Goal: Task Accomplishment & Management: Manage account settings

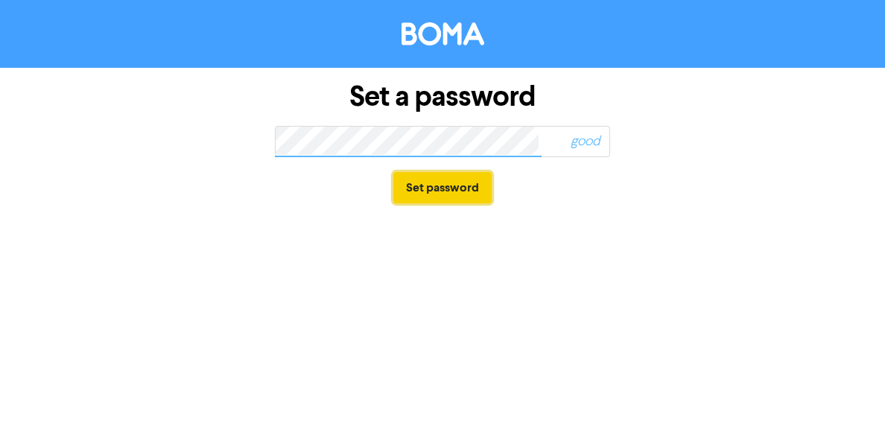
click at [449, 185] on button "Set password" at bounding box center [442, 187] width 98 height 31
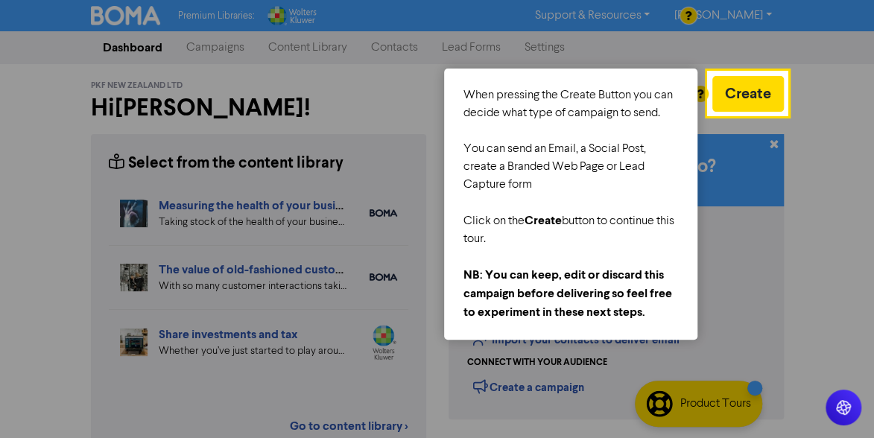
click at [394, 104] on div at bounding box center [354, 353] width 709 height 707
click at [746, 342] on div at bounding box center [748, 411] width 79 height 592
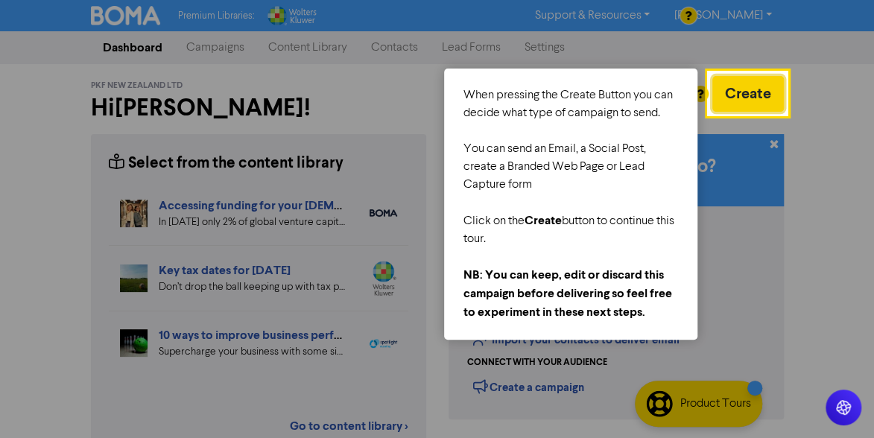
click at [768, 98] on button "Create" at bounding box center [748, 94] width 72 height 36
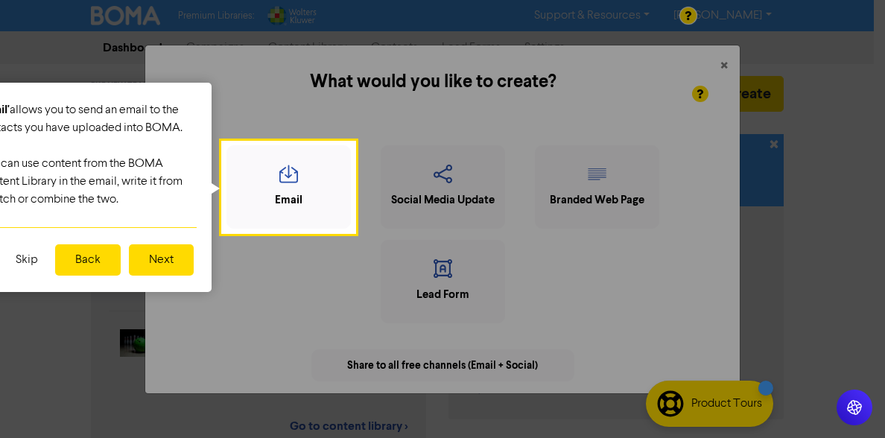
click at [159, 252] on button "Next" at bounding box center [161, 259] width 65 height 31
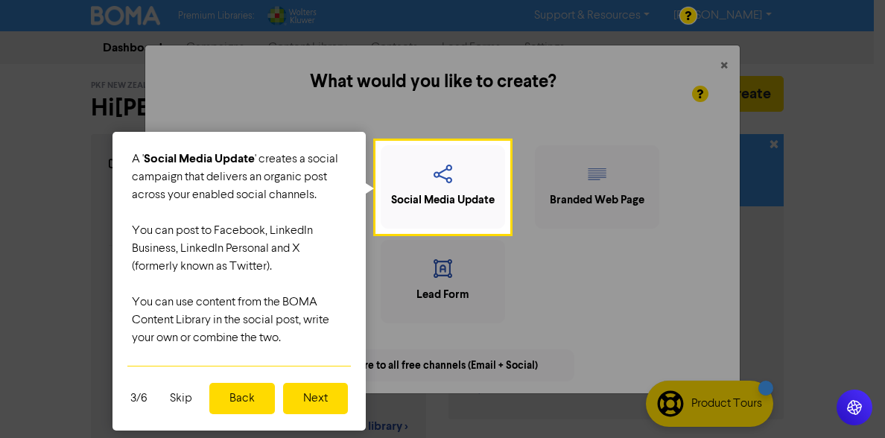
click at [313, 396] on button "Next" at bounding box center [315, 398] width 65 height 31
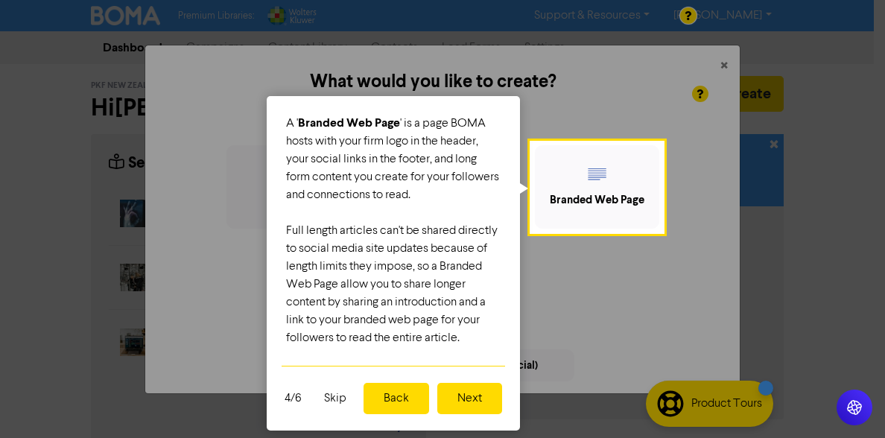
click at [460, 400] on button "Next" at bounding box center [469, 398] width 65 height 31
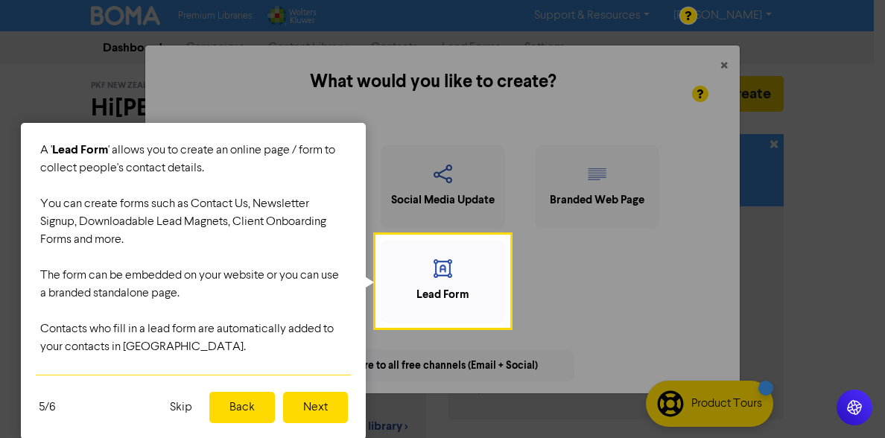
click at [306, 409] on button "Next" at bounding box center [315, 407] width 65 height 31
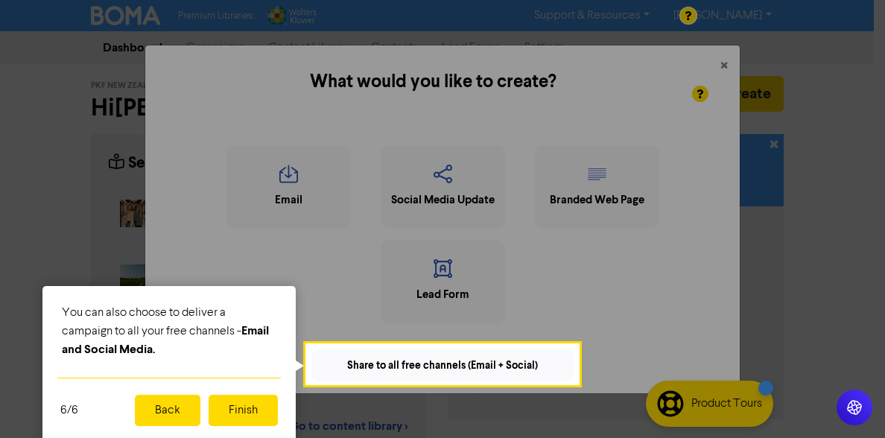
click at [237, 411] on button "Finish" at bounding box center [243, 410] width 69 height 31
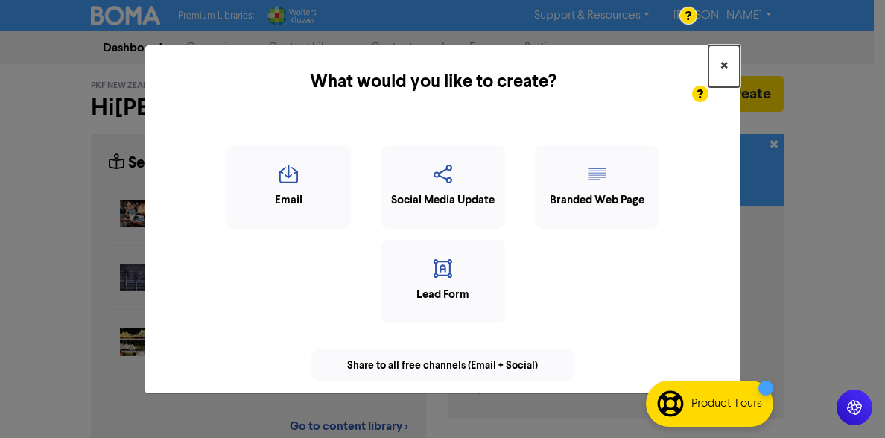
click at [727, 66] on span "×" at bounding box center [724, 66] width 7 height 22
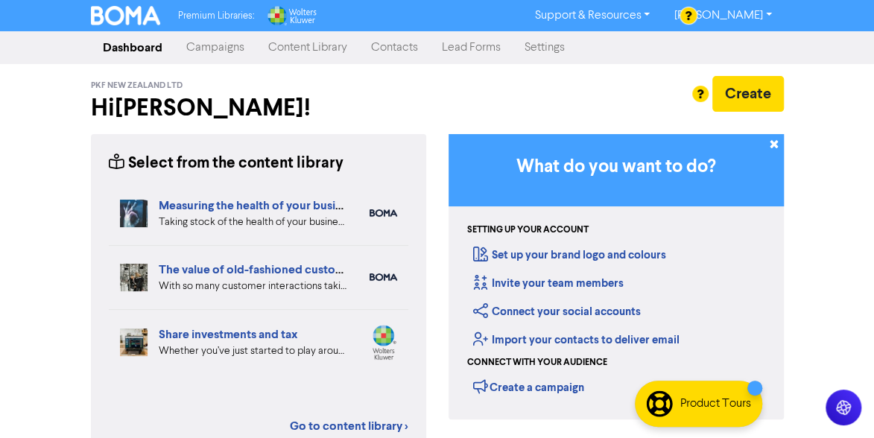
click at [307, 45] on link "Content Library" at bounding box center [307, 48] width 103 height 30
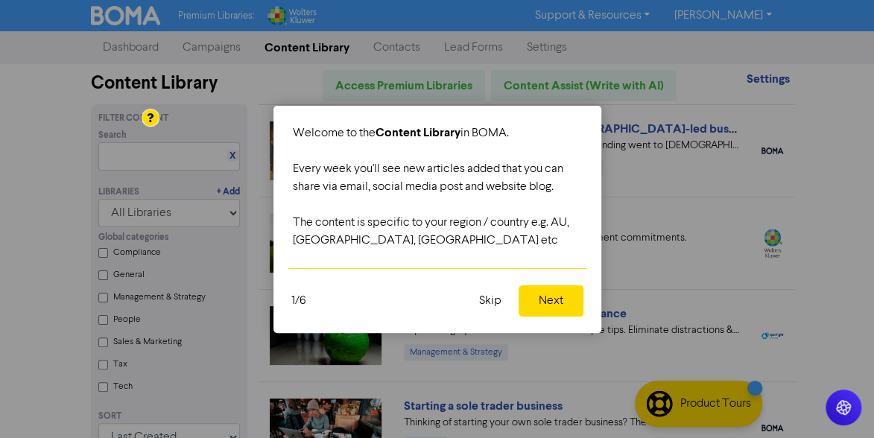
click at [542, 298] on button "Next" at bounding box center [551, 300] width 65 height 31
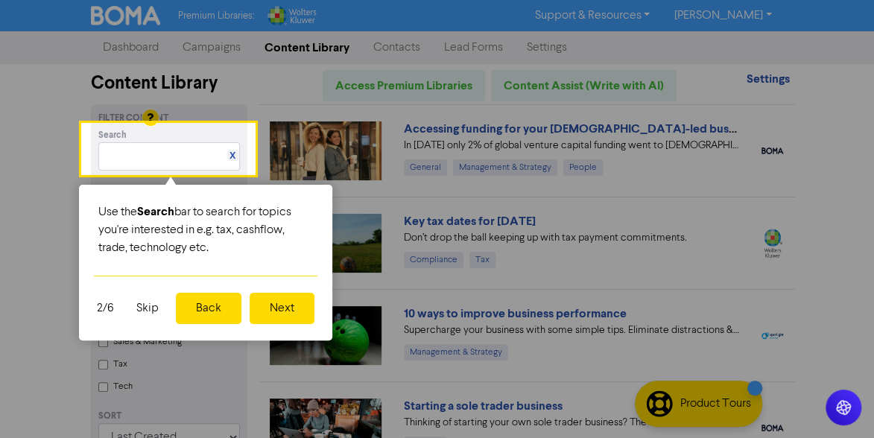
click at [277, 309] on button "Next" at bounding box center [282, 308] width 65 height 31
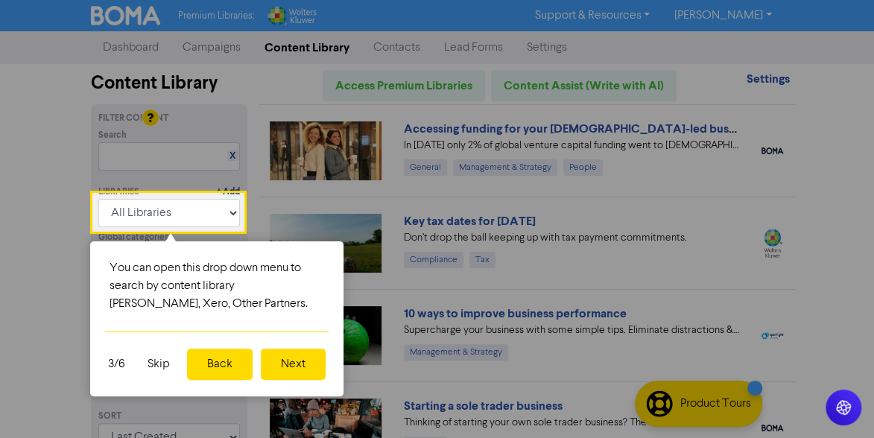
click at [288, 367] on button "Next" at bounding box center [293, 364] width 65 height 31
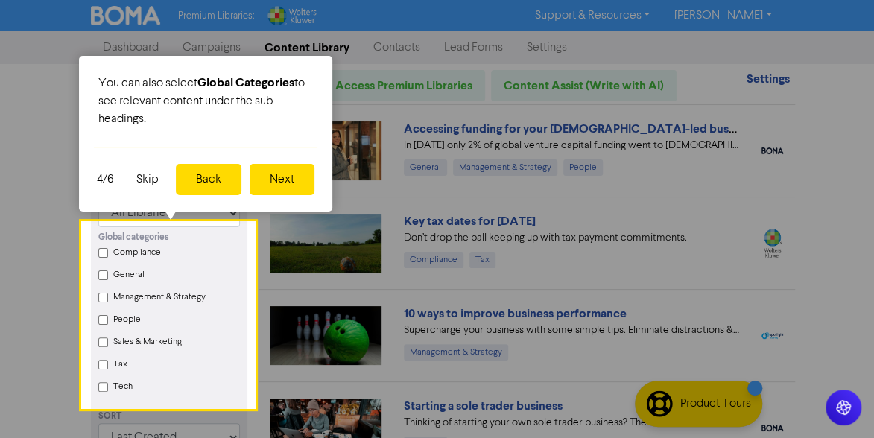
click at [271, 174] on button "Next" at bounding box center [282, 179] width 65 height 31
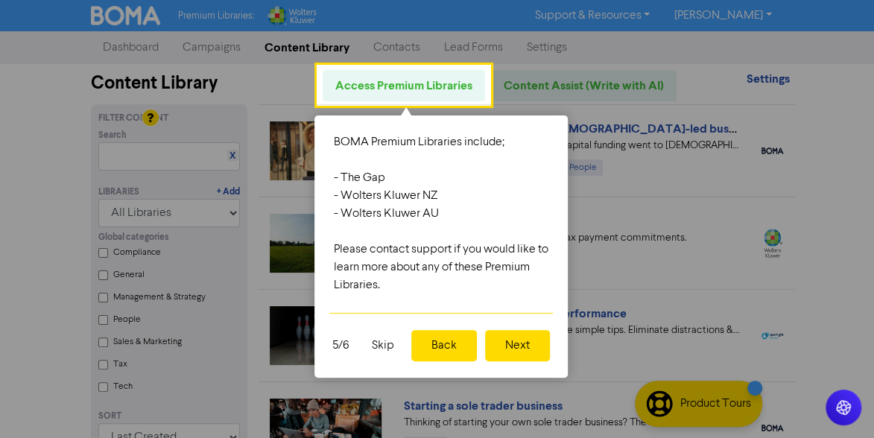
click at [518, 345] on button "Next" at bounding box center [517, 345] width 65 height 31
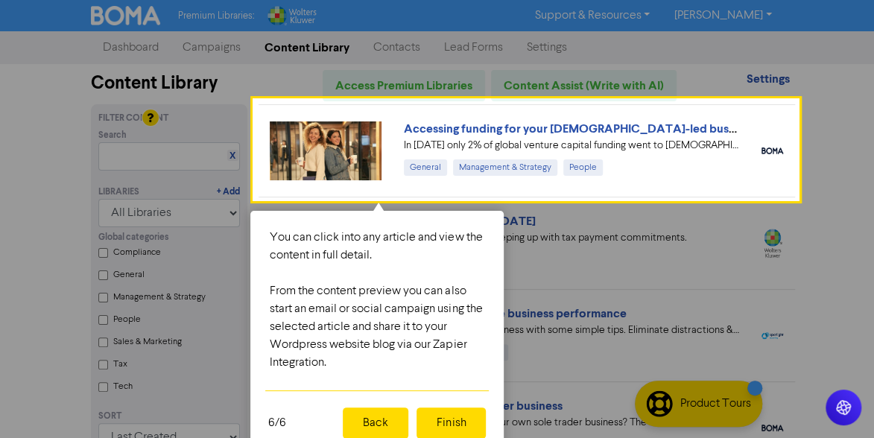
click at [441, 421] on button "Finish" at bounding box center [451, 423] width 69 height 31
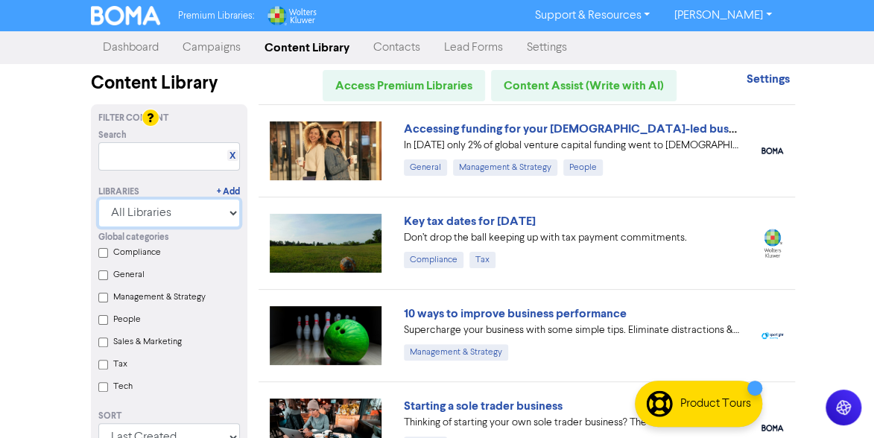
click at [231, 212] on select "All Libraries BOMA Other Partners Wolters Kluwer CCH Premium Xero" at bounding box center [169, 213] width 142 height 28
click at [77, 211] on div "Premium Libraries: Support & Resources Video Tutorials FAQ & Guides Marketing E…" at bounding box center [437, 219] width 874 height 438
click at [113, 47] on link "Dashboard" at bounding box center [131, 48] width 80 height 30
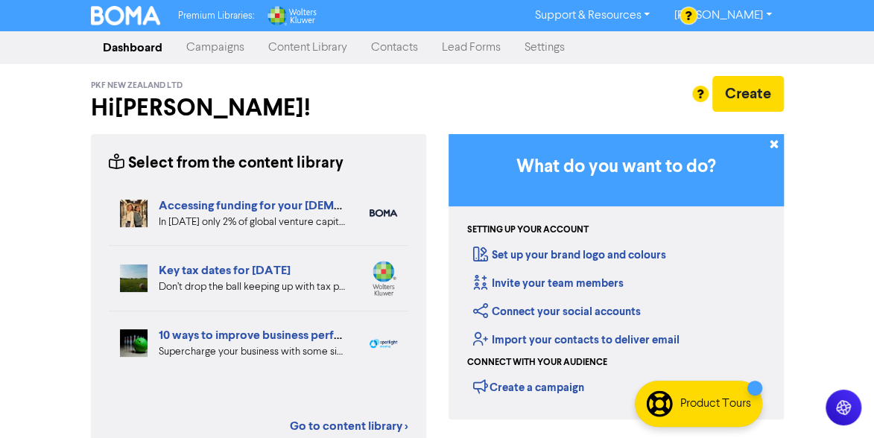
click at [210, 48] on link "Campaigns" at bounding box center [215, 48] width 82 height 30
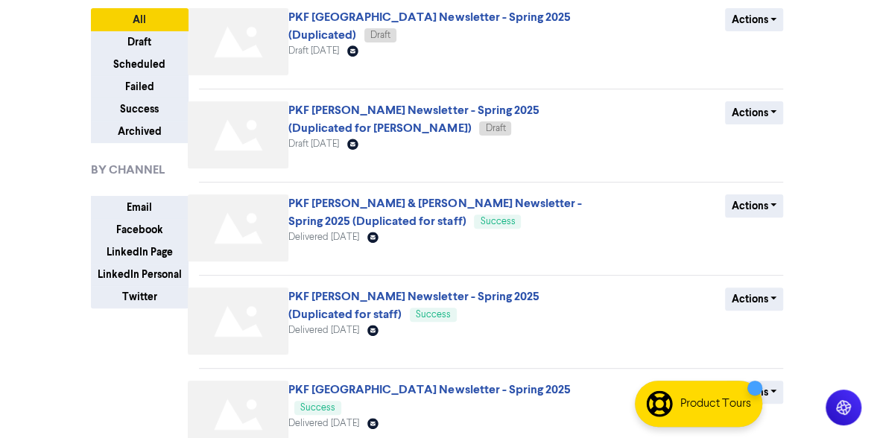
scroll to position [113, 0]
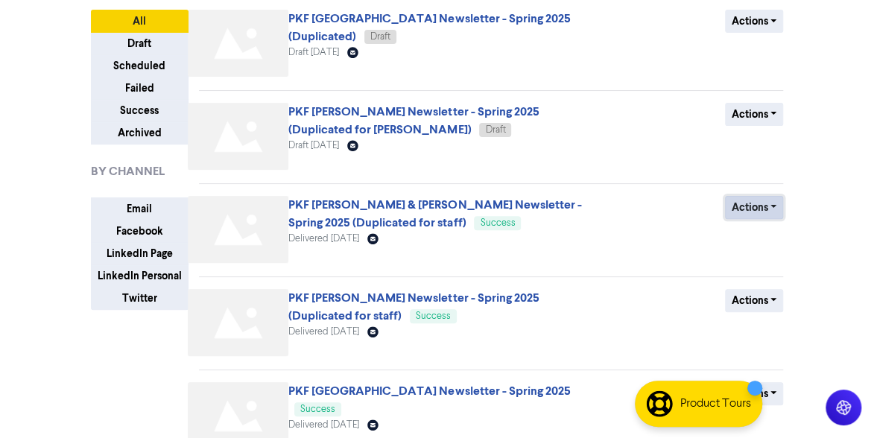
click at [776, 203] on button "Actions" at bounding box center [754, 207] width 59 height 23
click at [666, 221] on div "Actions Duplicate Archive" at bounding box center [693, 232] width 203 height 73
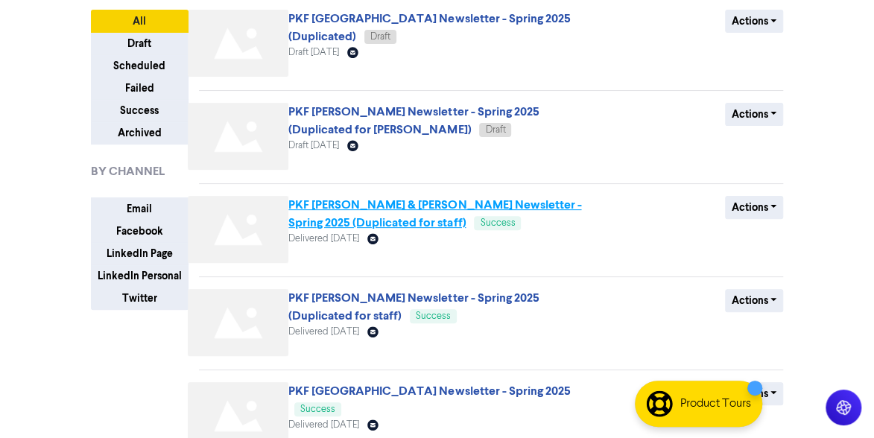
click at [424, 205] on link "PKF [PERSON_NAME] & [PERSON_NAME] Newsletter - Spring 2025 (Duplicated for staf…" at bounding box center [434, 213] width 293 height 33
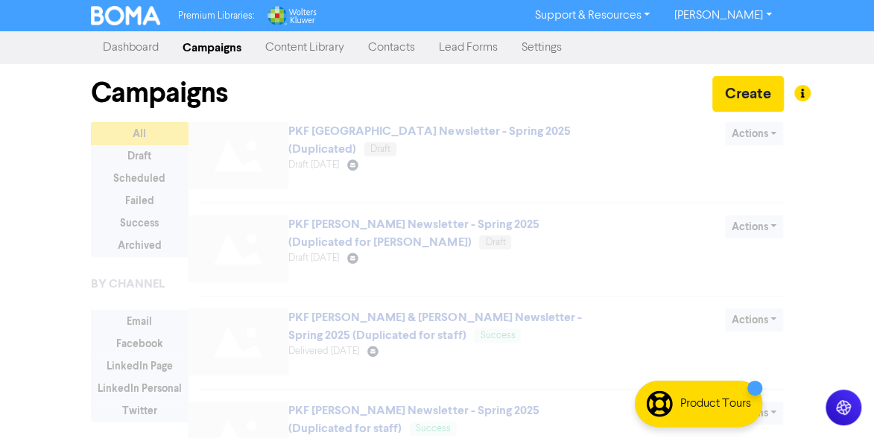
scroll to position [113, 0]
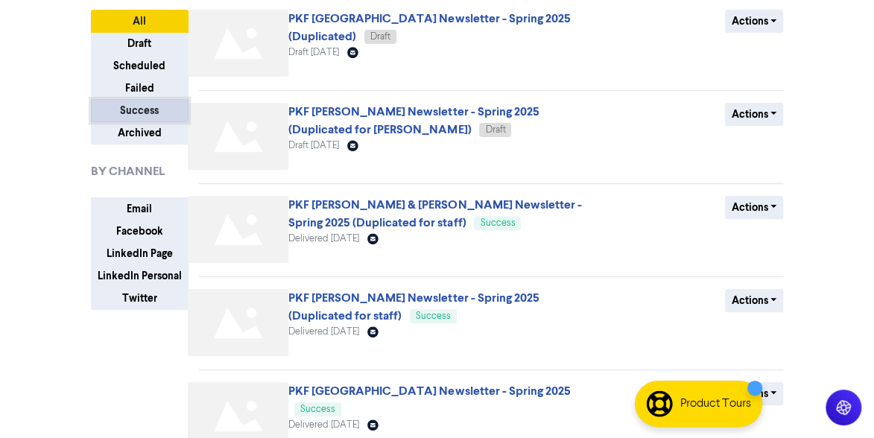
click at [140, 104] on button "Success" at bounding box center [140, 110] width 98 height 23
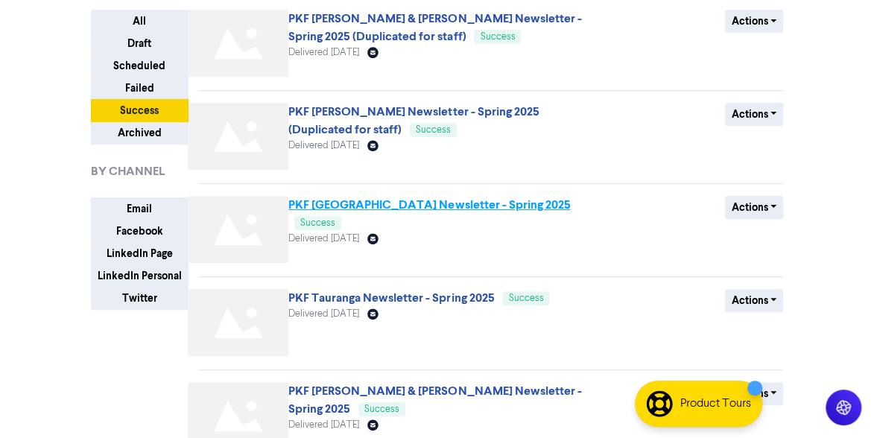
click at [355, 206] on link "PKF [GEOGRAPHIC_DATA] Newsletter - Spring 2025" at bounding box center [429, 204] width 282 height 15
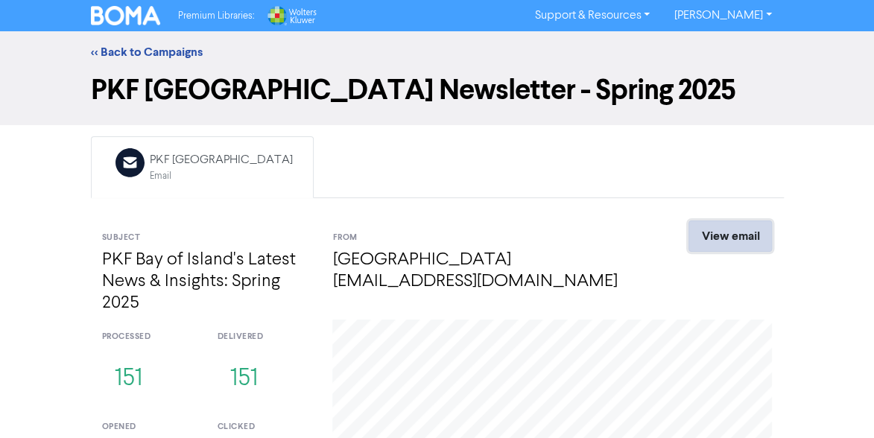
click at [724, 233] on link "View email" at bounding box center [730, 236] width 83 height 31
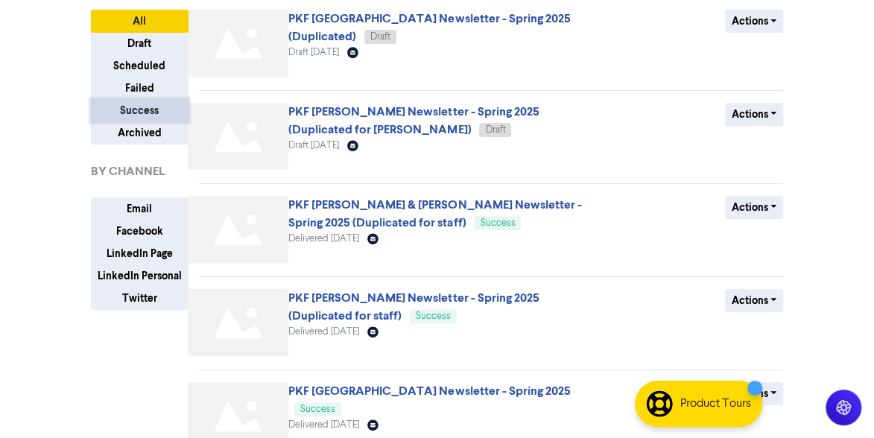
click at [136, 107] on button "Success" at bounding box center [140, 110] width 98 height 23
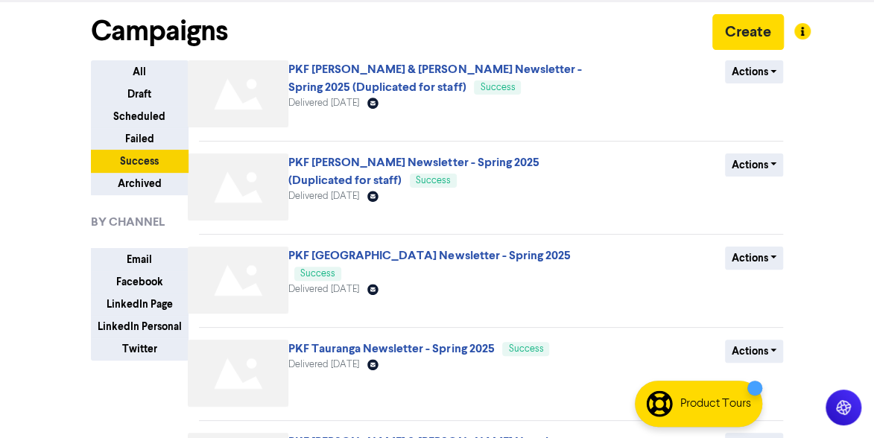
scroll to position [0, 0]
